Goal: Navigation & Orientation: Find specific page/section

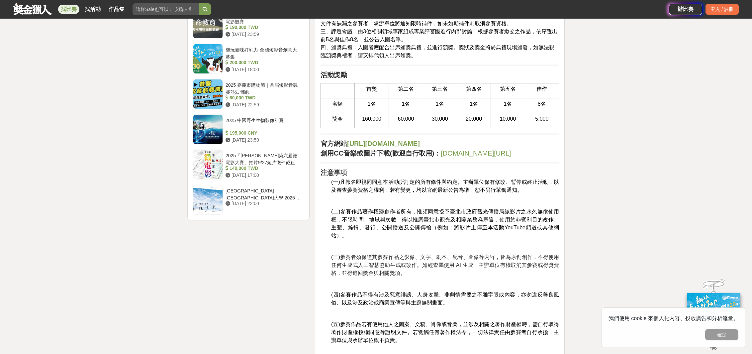
scroll to position [793, 0]
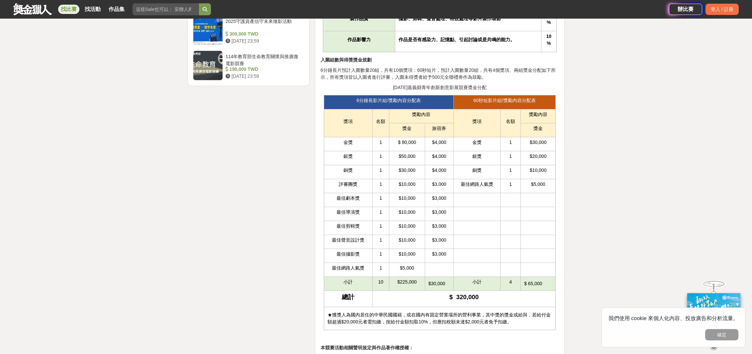
scroll to position [933, 0]
